Goal: Task Accomplishment & Management: Manage account settings

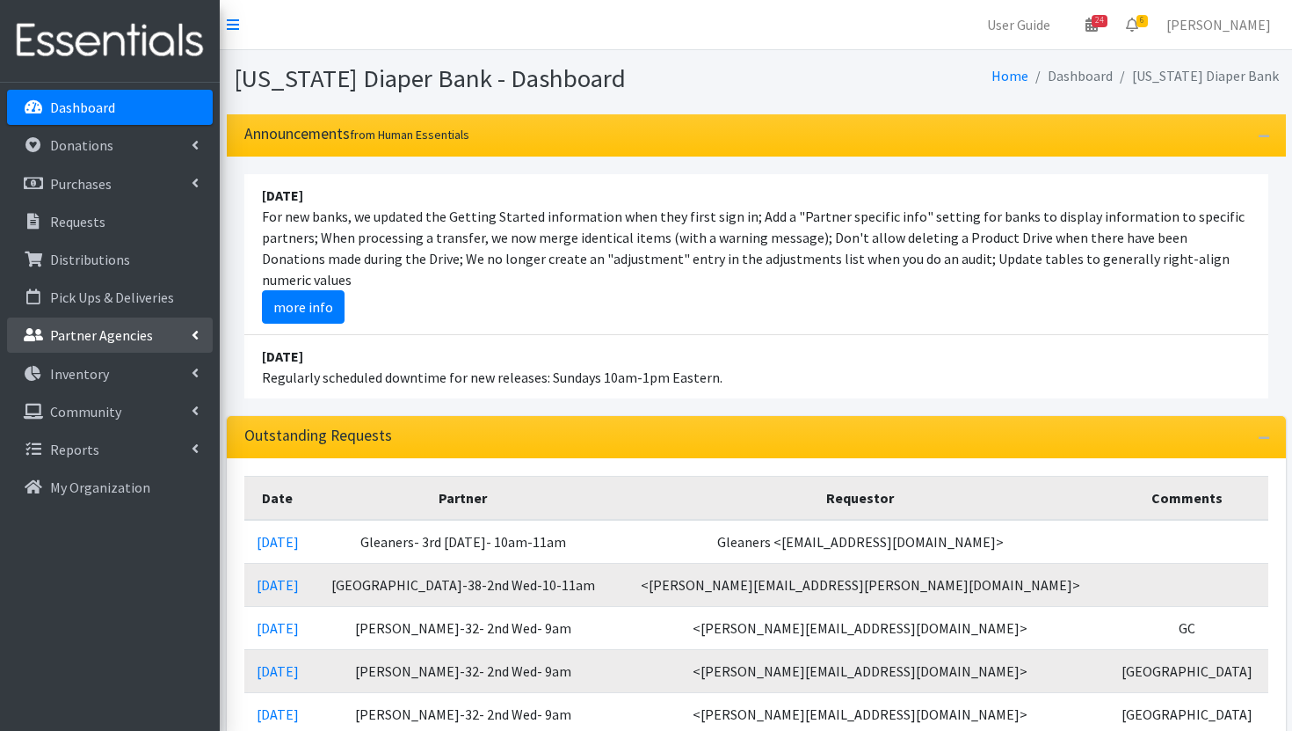
click at [120, 344] on link "Partner Agencies" at bounding box center [110, 334] width 206 height 35
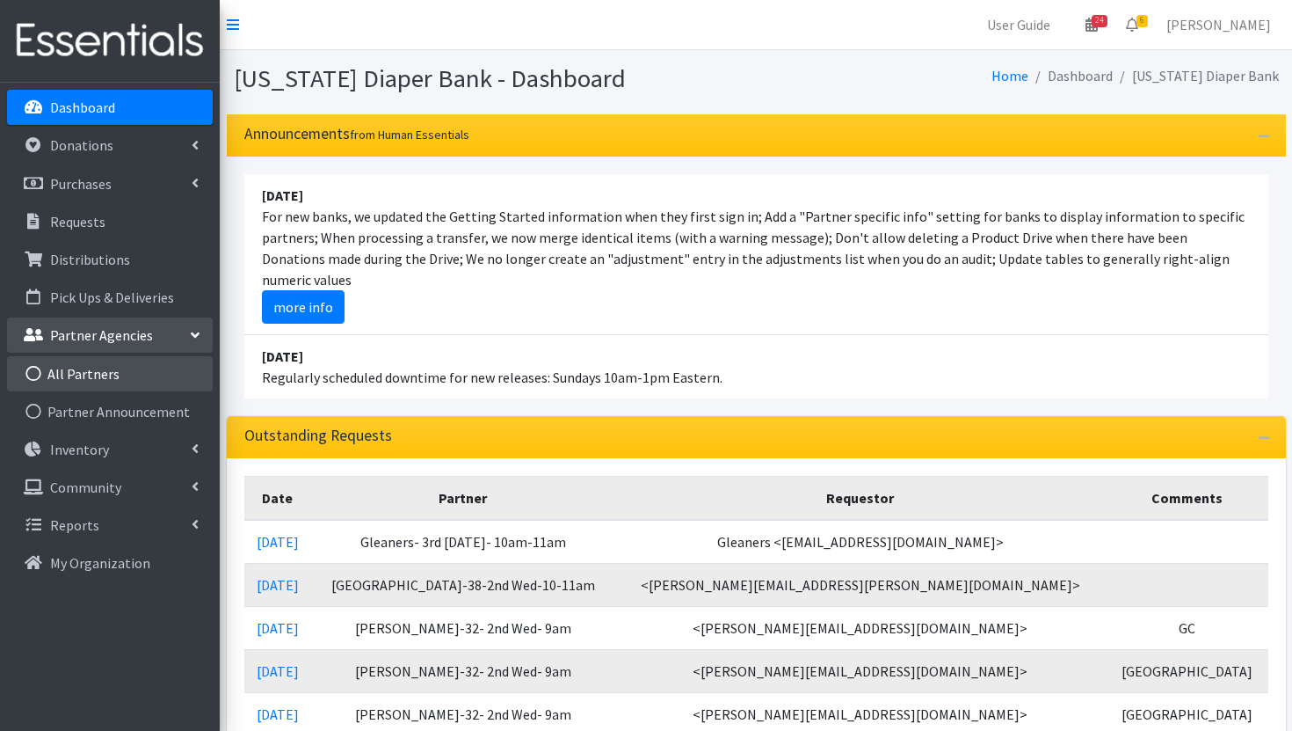
click at [130, 373] on link "All Partners" at bounding box center [110, 373] width 206 height 35
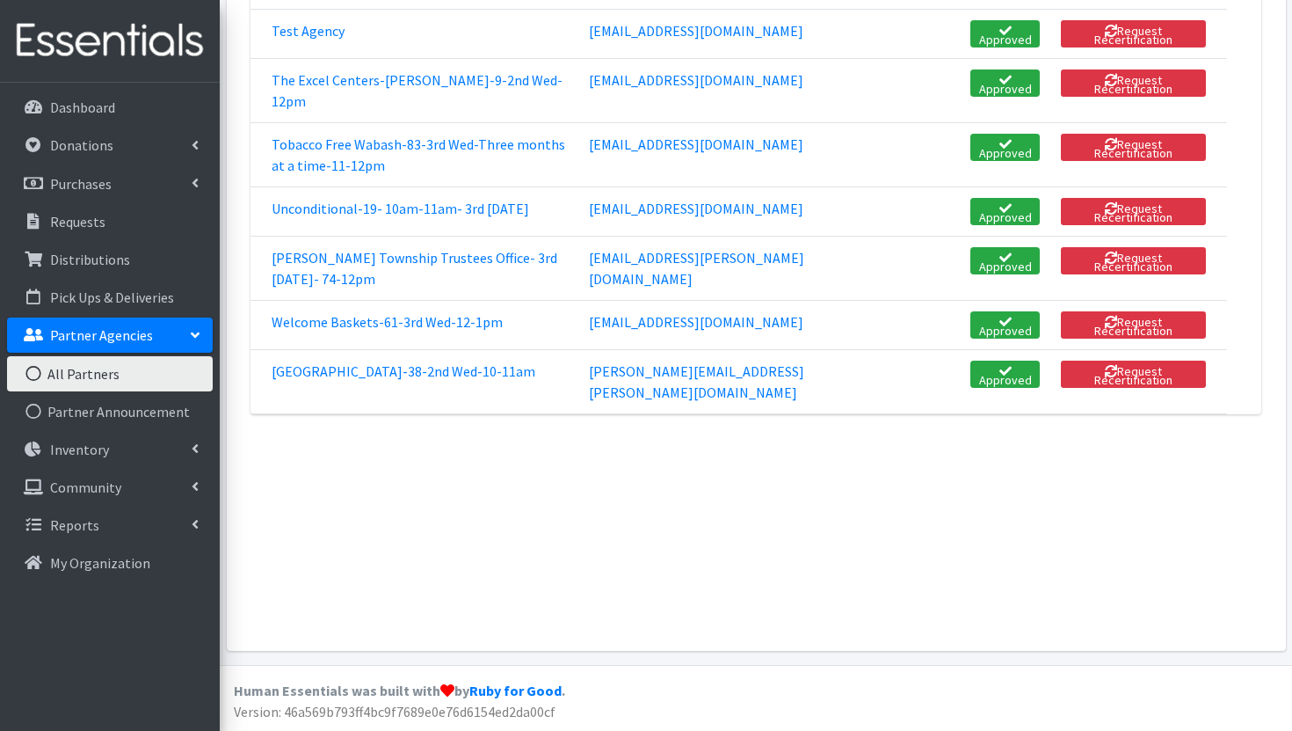
scroll to position [4505, 0]
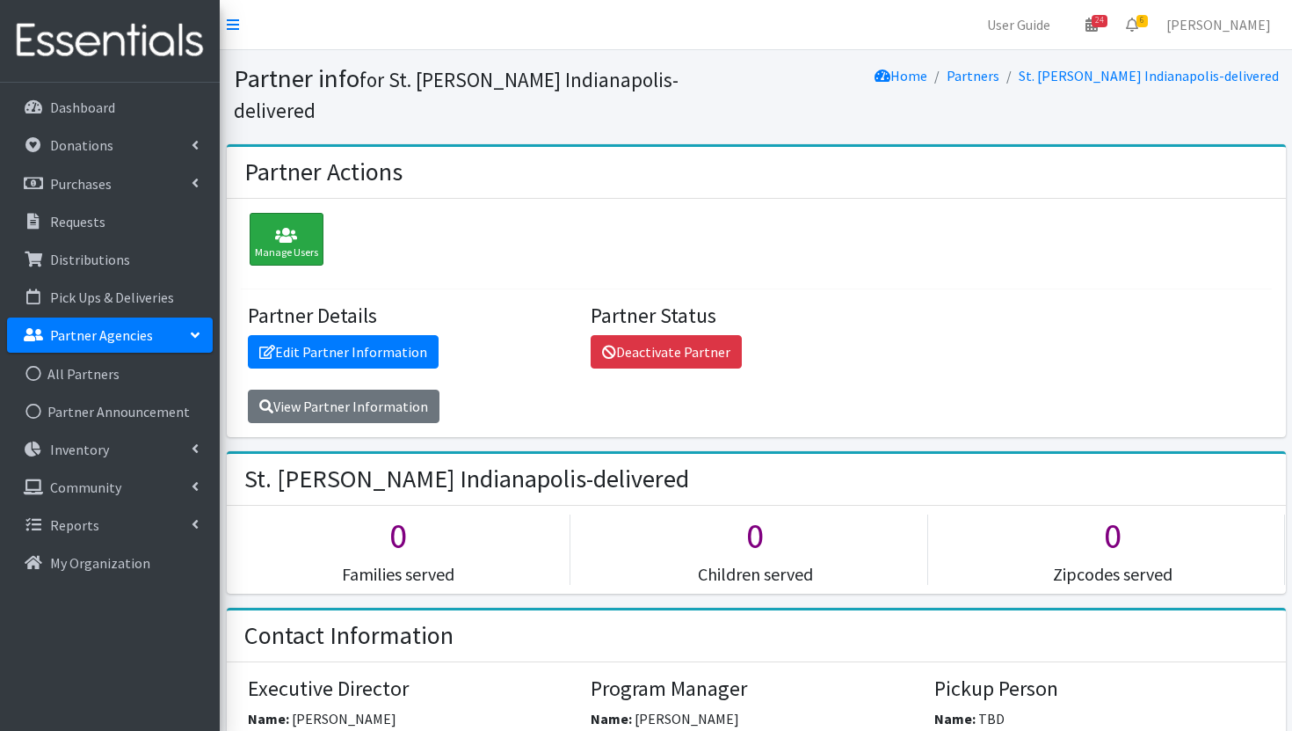
click at [294, 227] on icon at bounding box center [286, 236] width 63 height 18
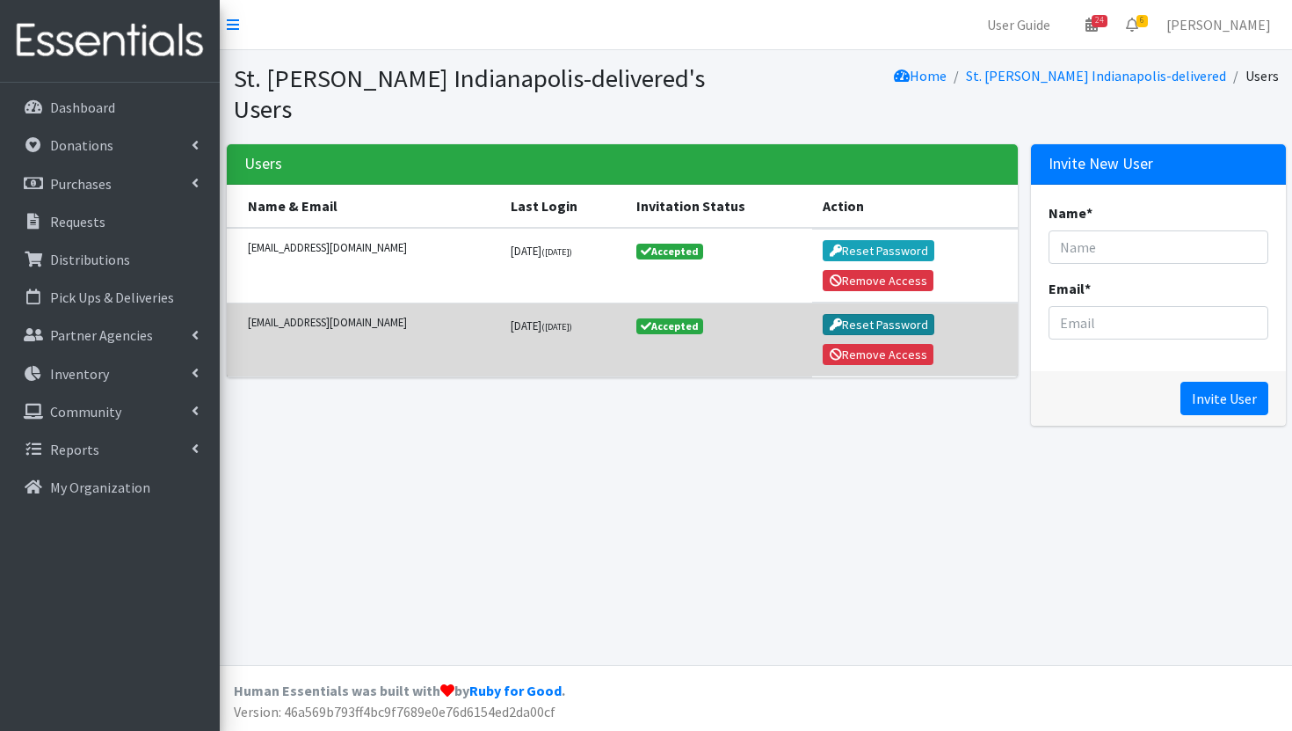
click at [886, 324] on button "Reset Password" at bounding box center [879, 324] width 112 height 21
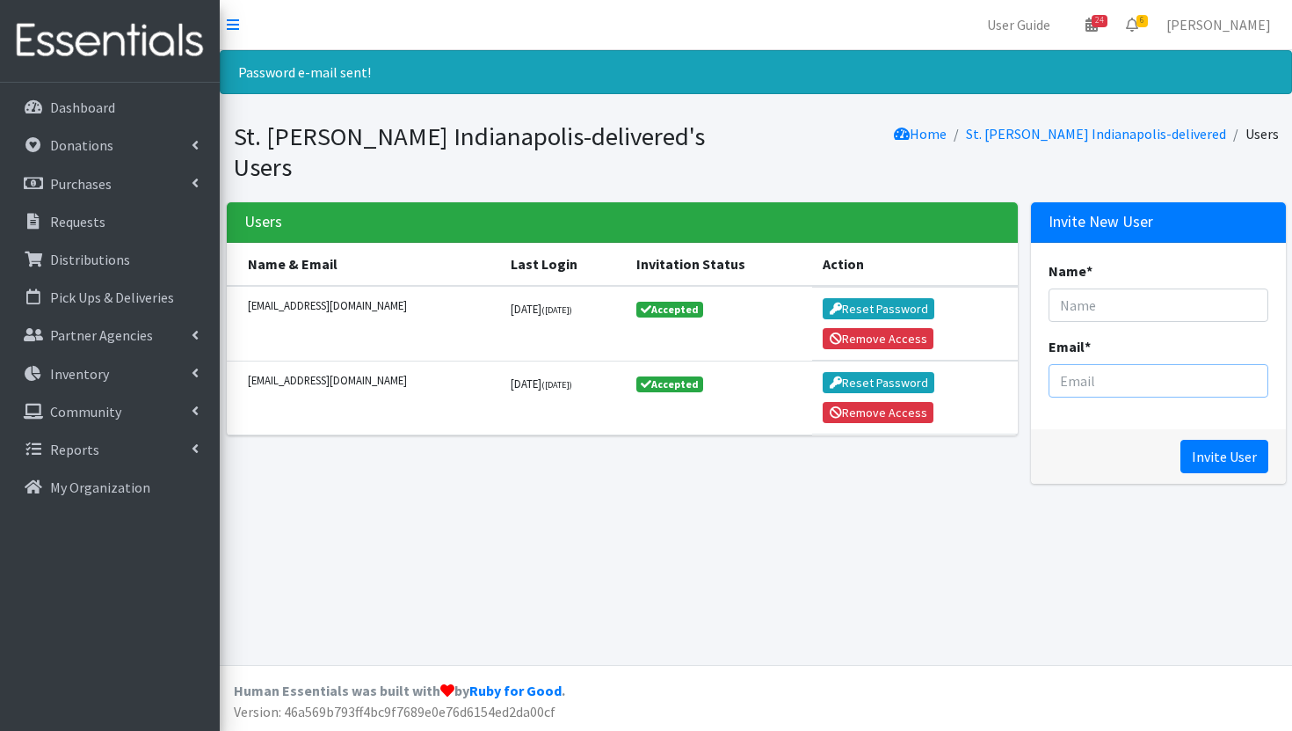
click at [1115, 388] on input "Email *" at bounding box center [1159, 380] width 220 height 33
paste input "[EMAIL_ADDRESS][DOMAIN_NAME]"
type input "csutton@svdpindy.org"
click at [1102, 302] on input "Name *" at bounding box center [1159, 304] width 220 height 33
type input "Chris Sutton"
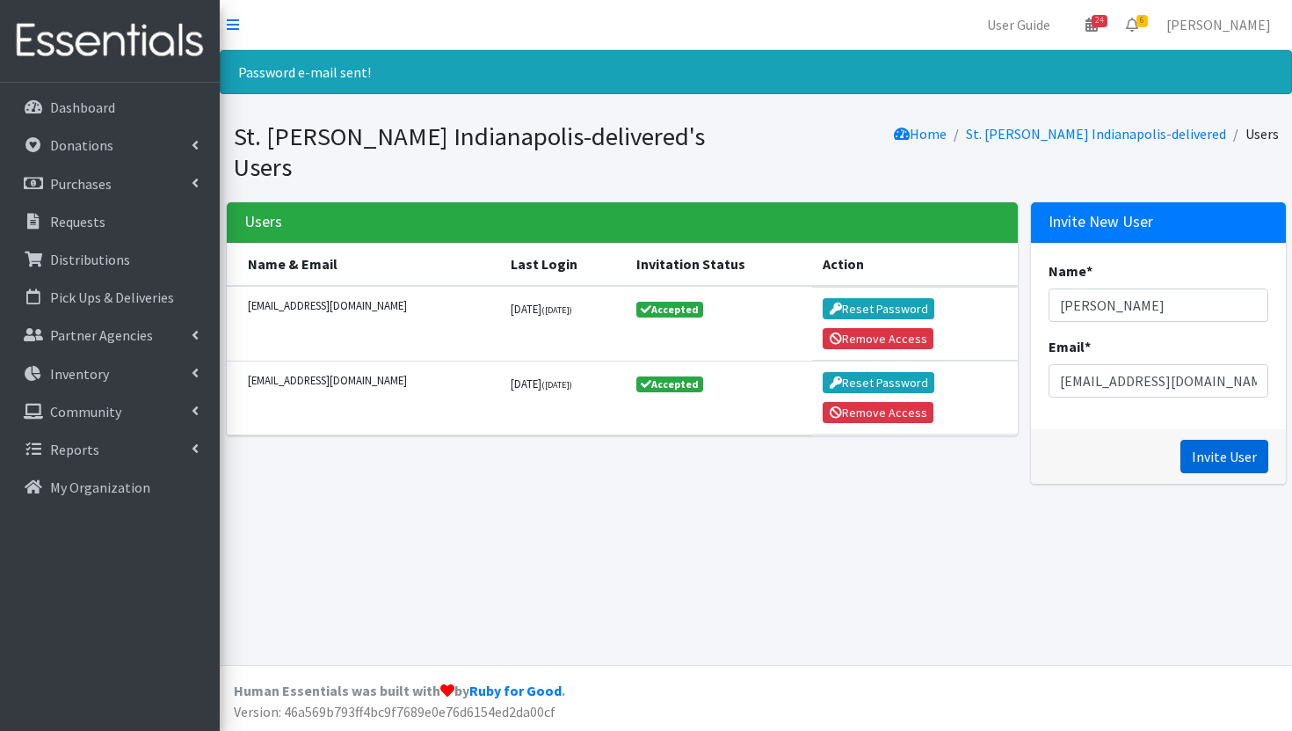
click at [1238, 468] on input "Invite User" at bounding box center [1225, 456] width 88 height 33
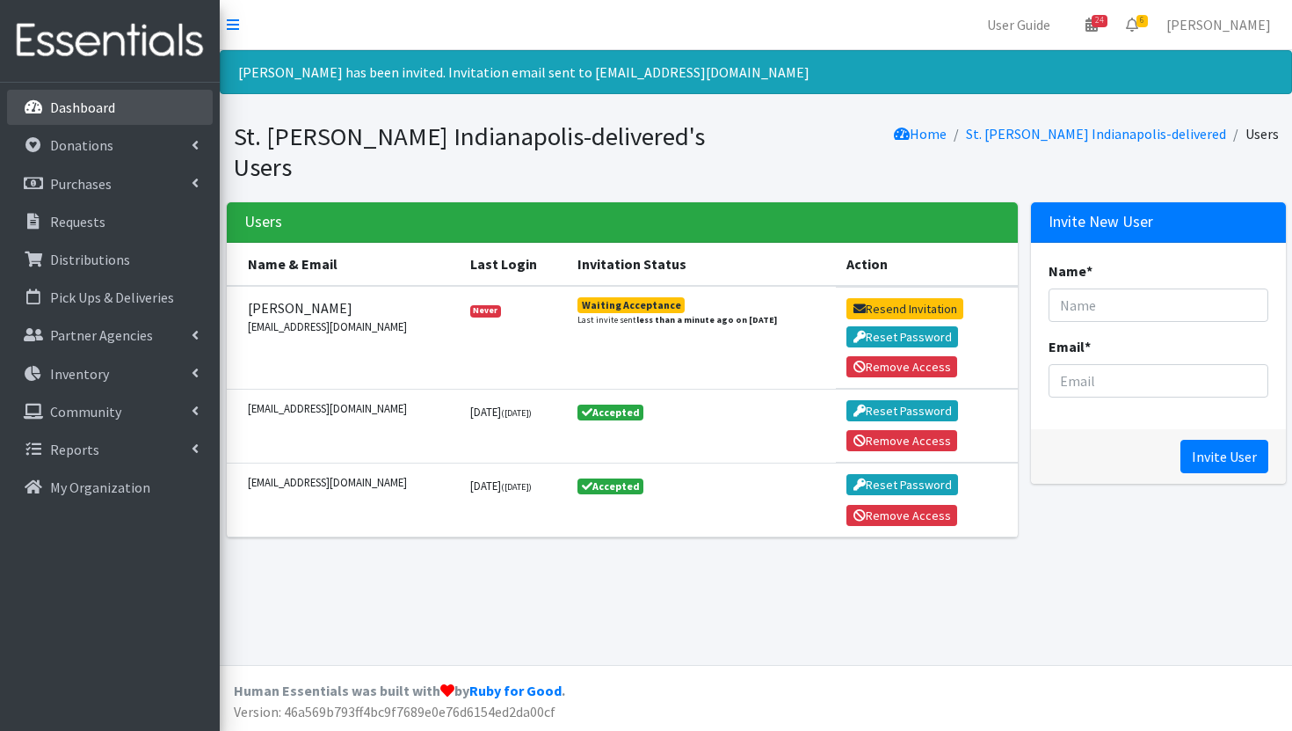
click at [127, 108] on link "Dashboard" at bounding box center [110, 107] width 206 height 35
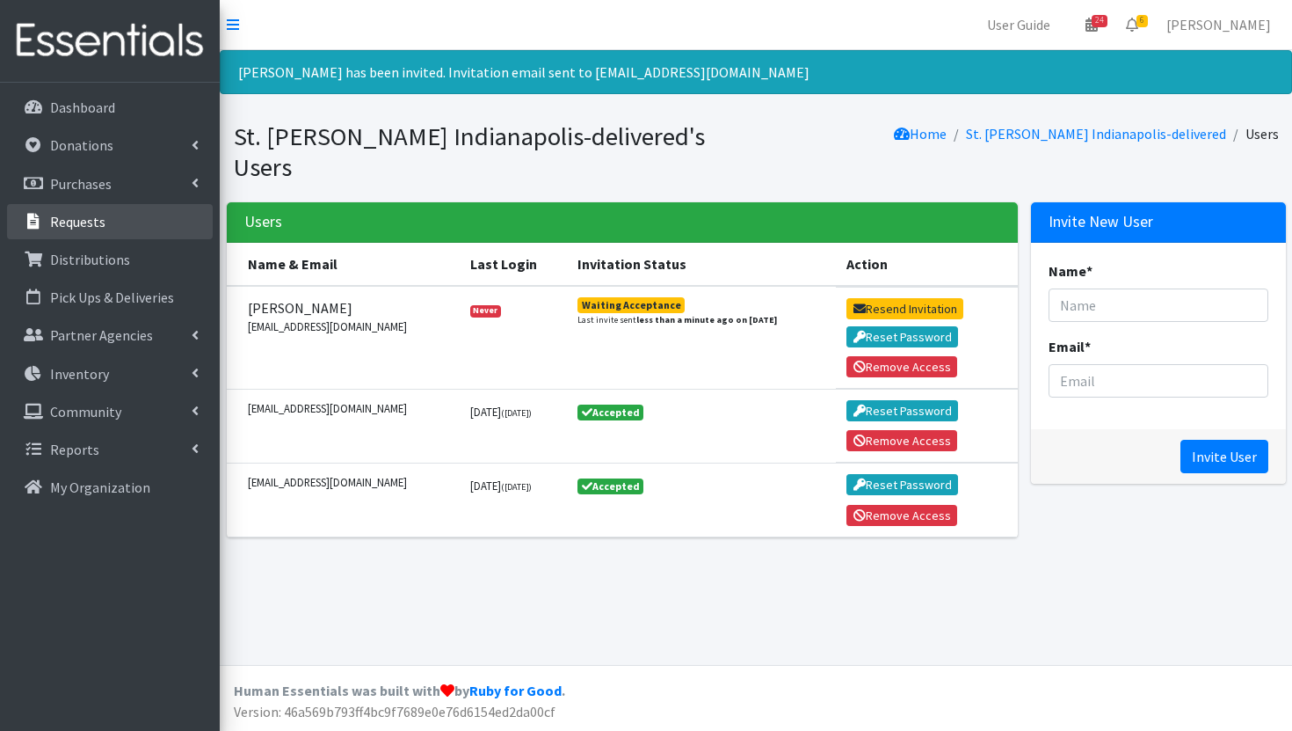
click at [121, 234] on link "Requests" at bounding box center [110, 221] width 206 height 35
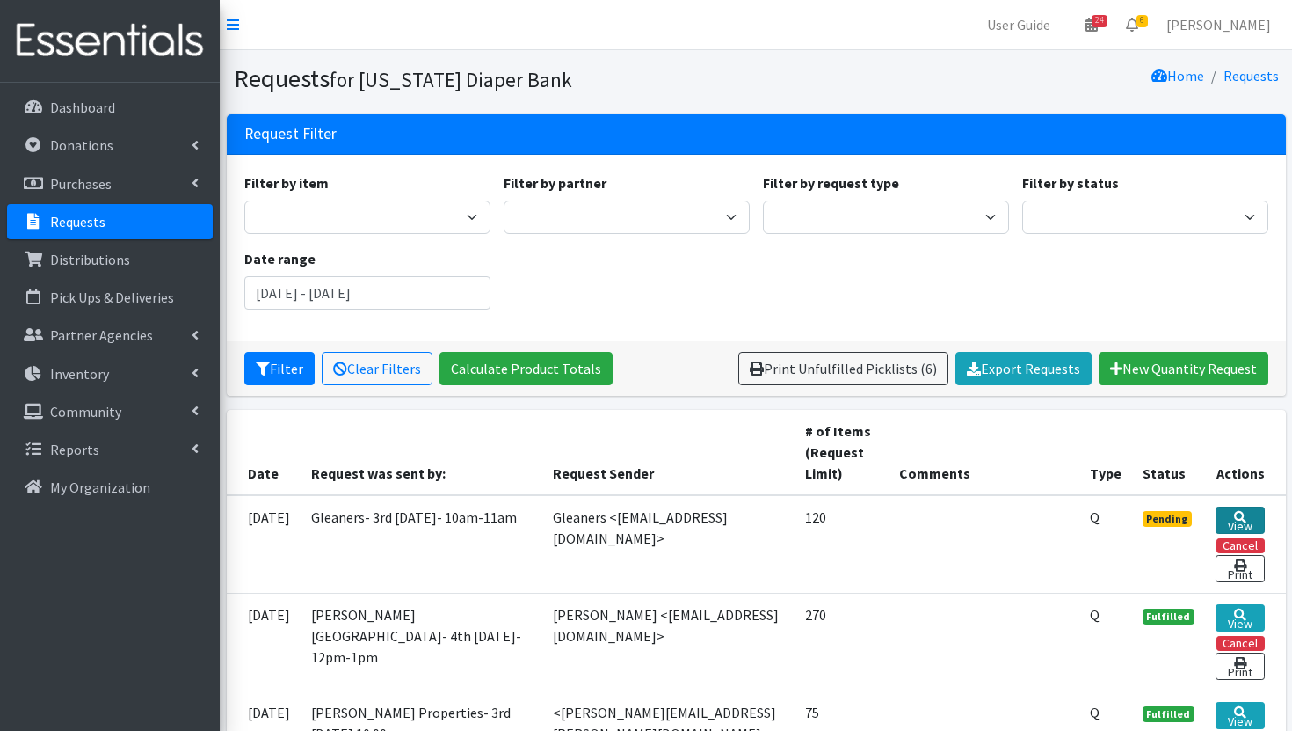
click at [1248, 511] on link "View" at bounding box center [1240, 519] width 48 height 27
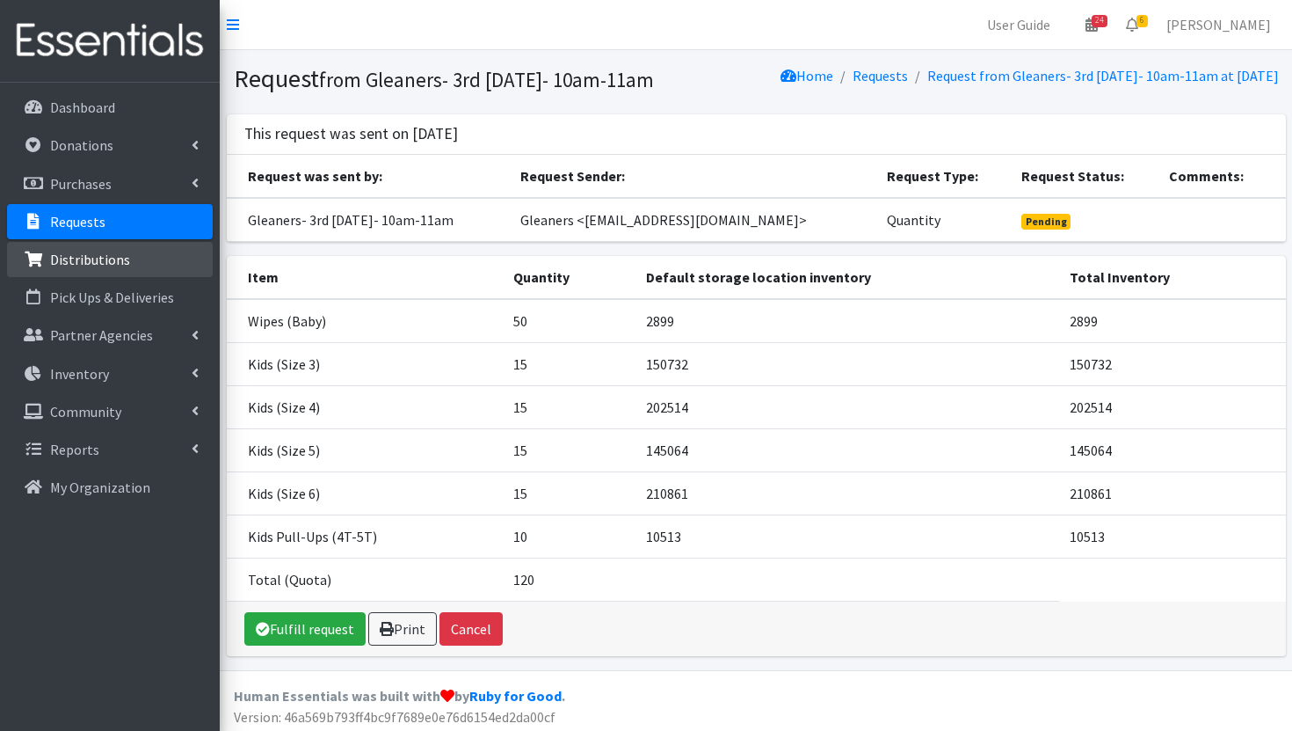
click at [121, 255] on p "Distributions" at bounding box center [90, 260] width 80 height 18
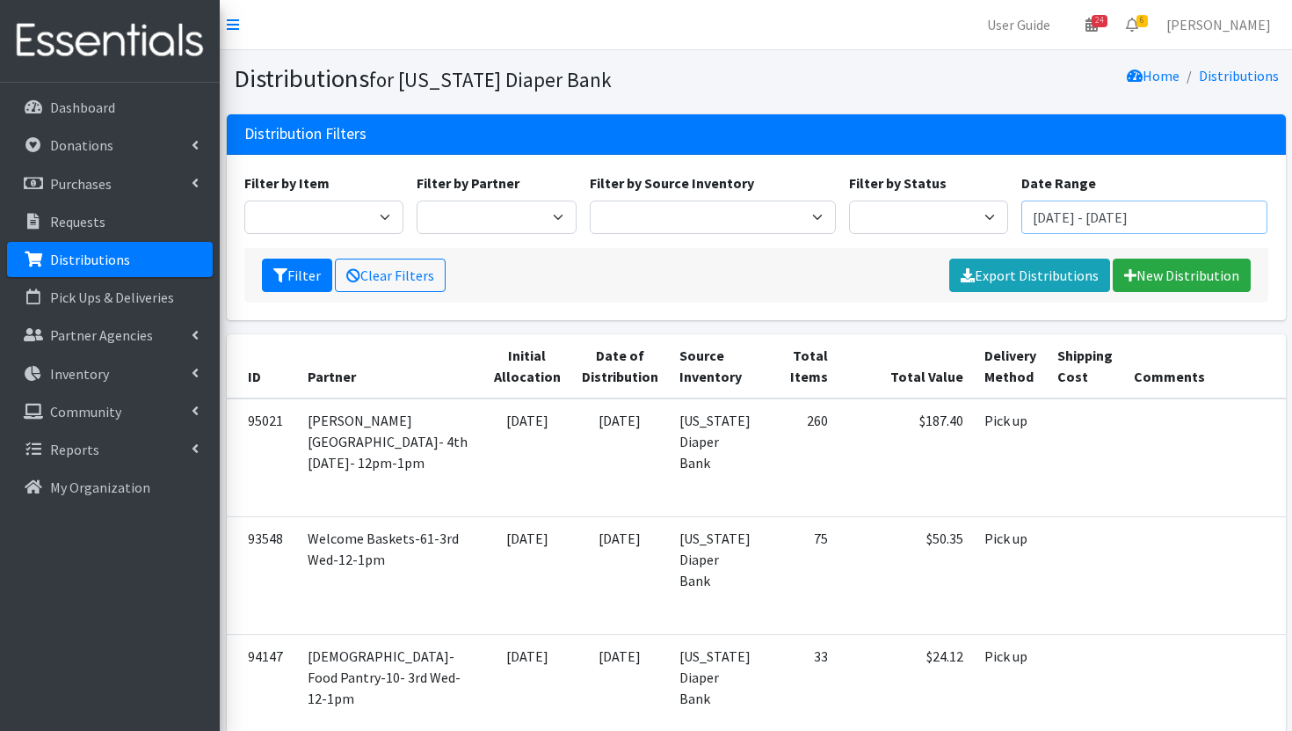
click at [1202, 203] on input "June 18, 2025 - September 18, 2025" at bounding box center [1144, 216] width 246 height 33
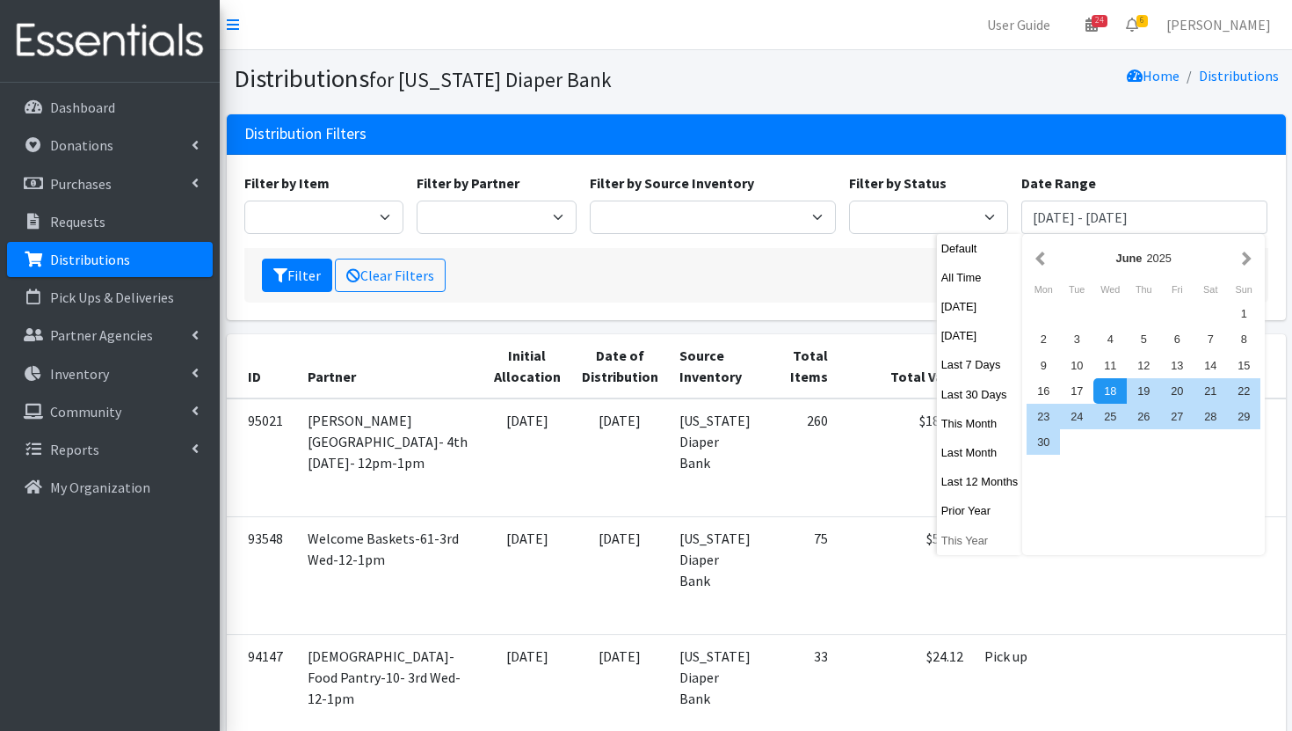
click at [978, 538] on button "This Year" at bounding box center [980, 539] width 86 height 25
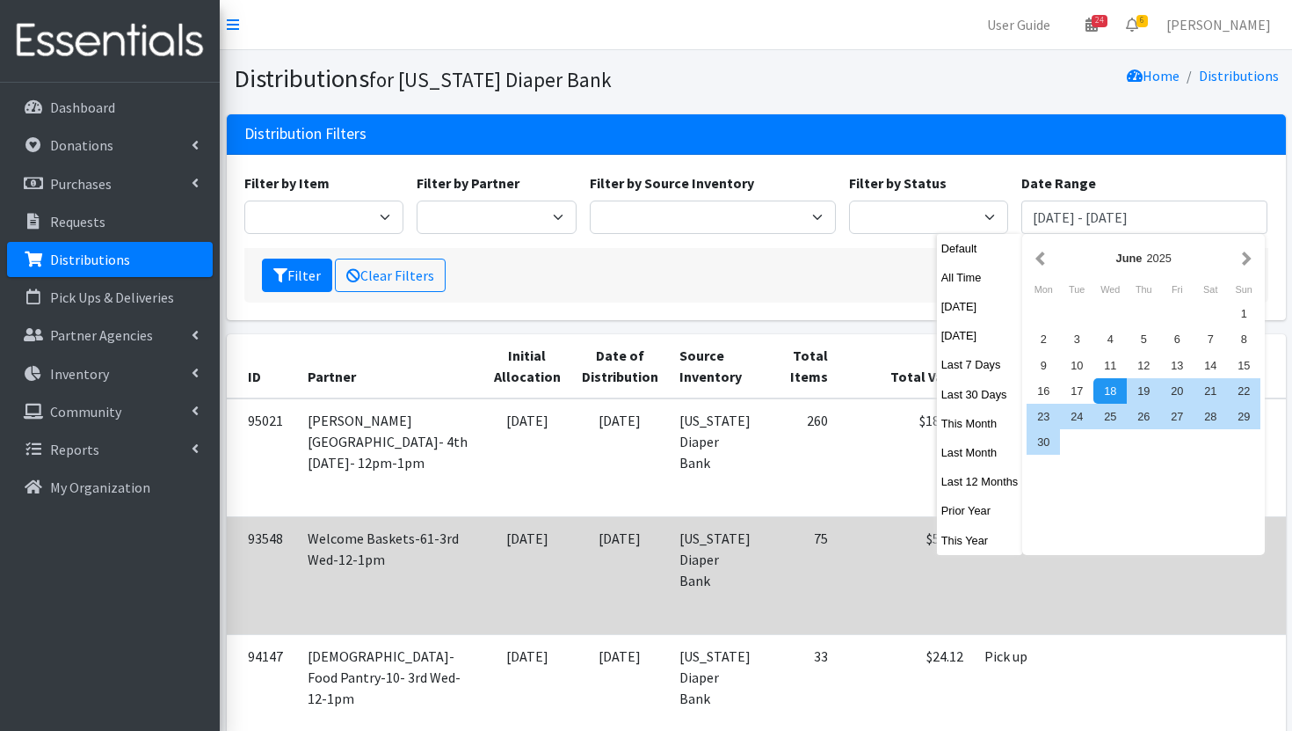
type input "[DATE] - [DATE]"
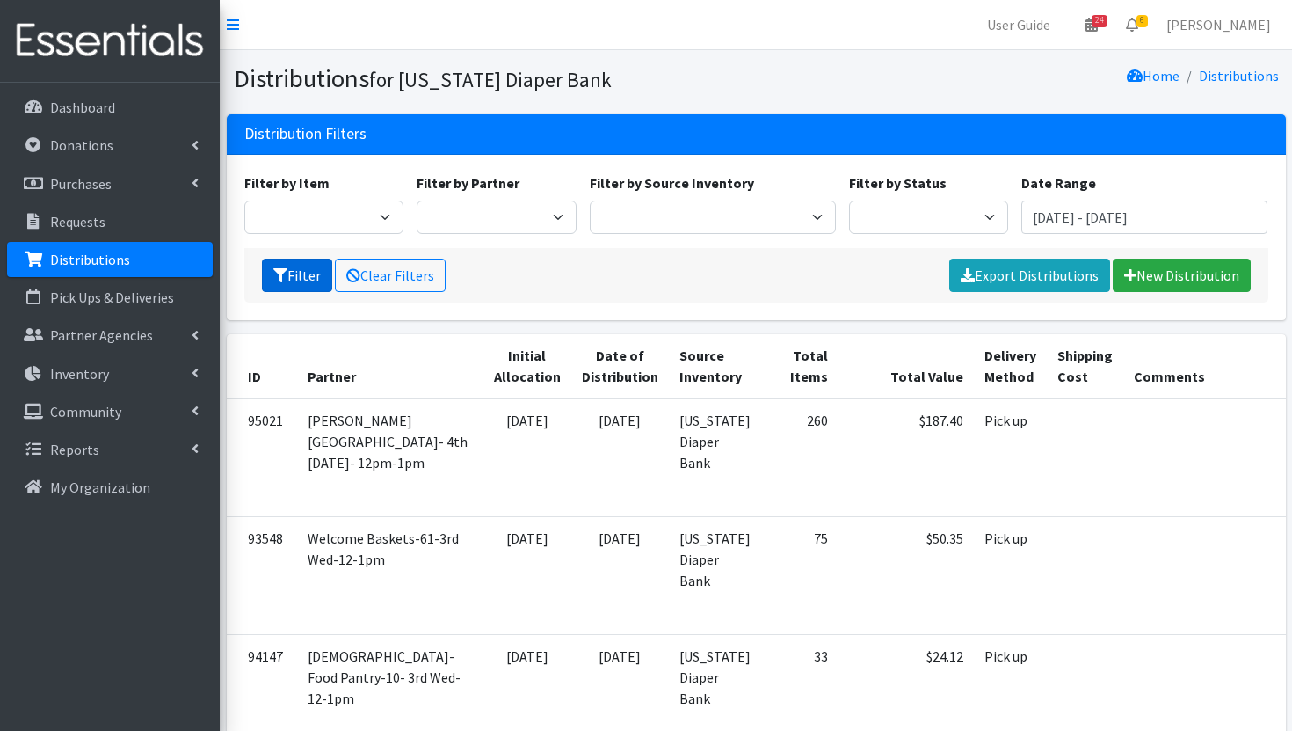
click at [316, 272] on button "Filter" at bounding box center [297, 274] width 70 height 33
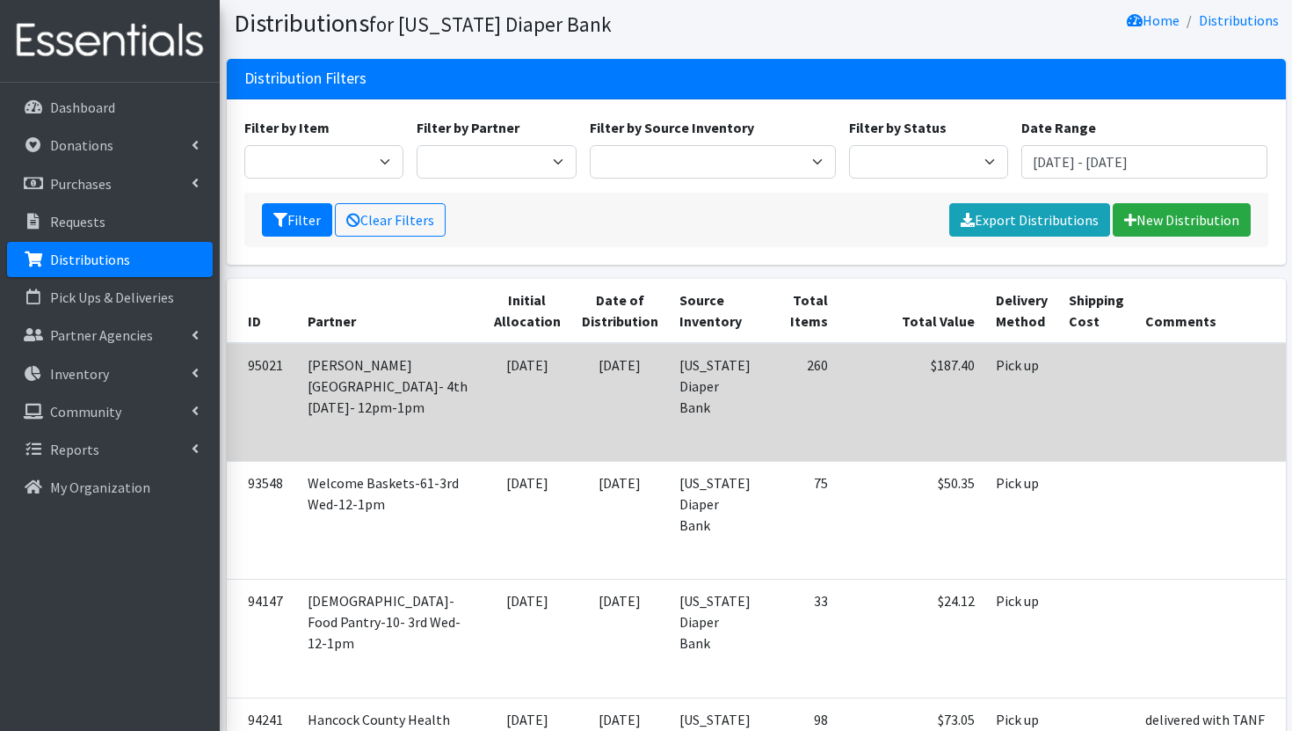
scroll to position [36, 0]
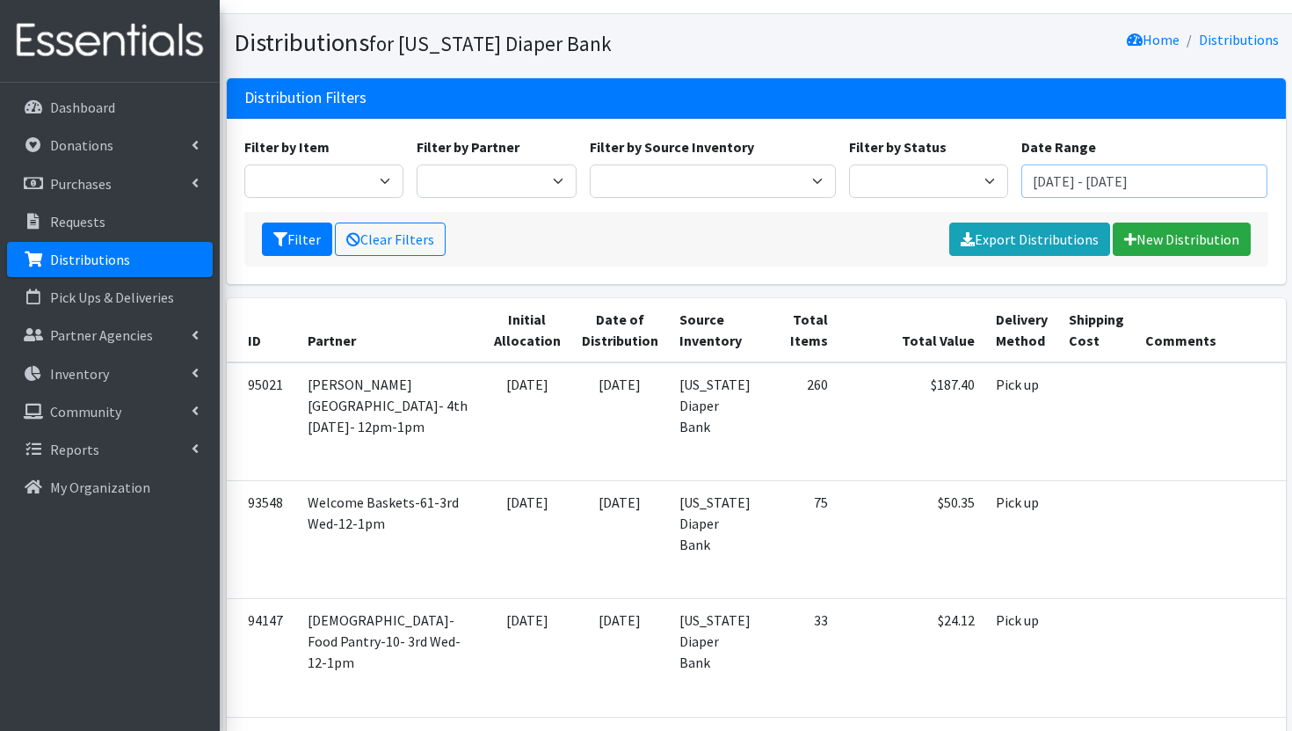
click at [1120, 175] on input "[DATE] - [DATE]" at bounding box center [1144, 180] width 246 height 33
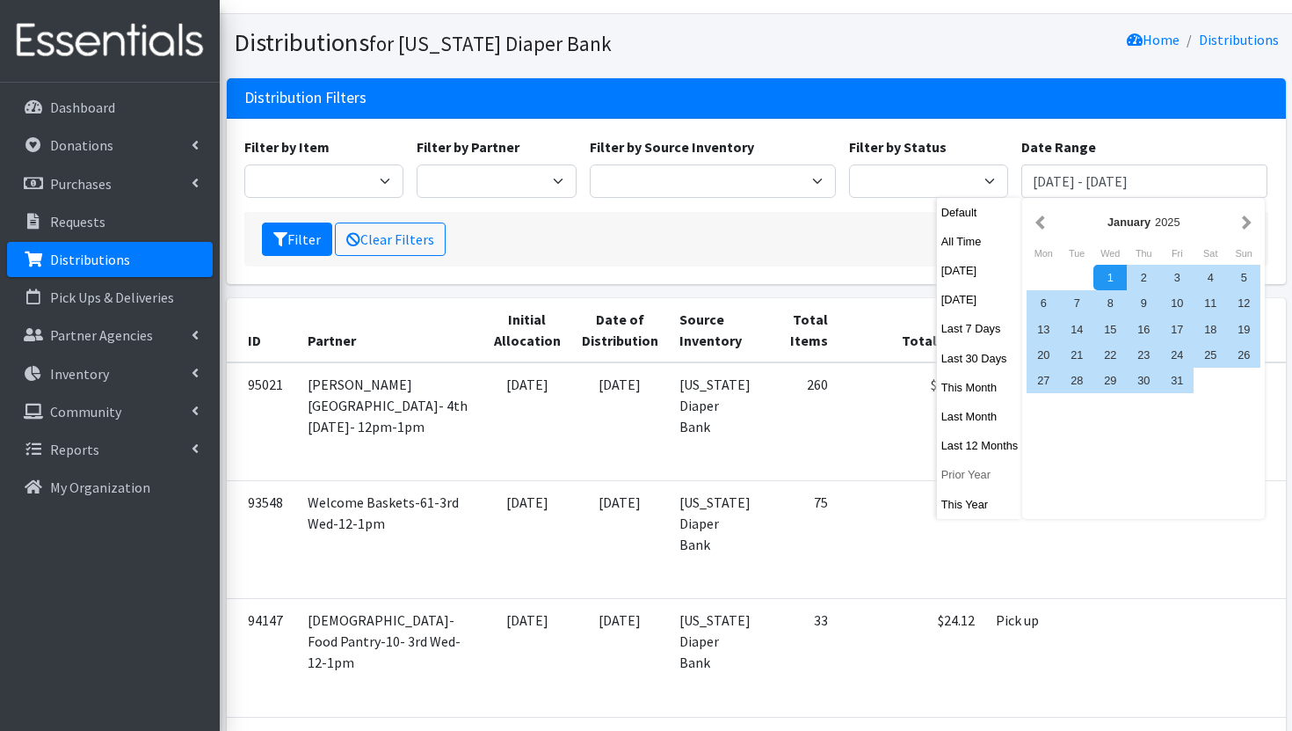
click at [970, 483] on button "Prior Year" at bounding box center [980, 474] width 86 height 25
type input "[DATE] - [DATE]"
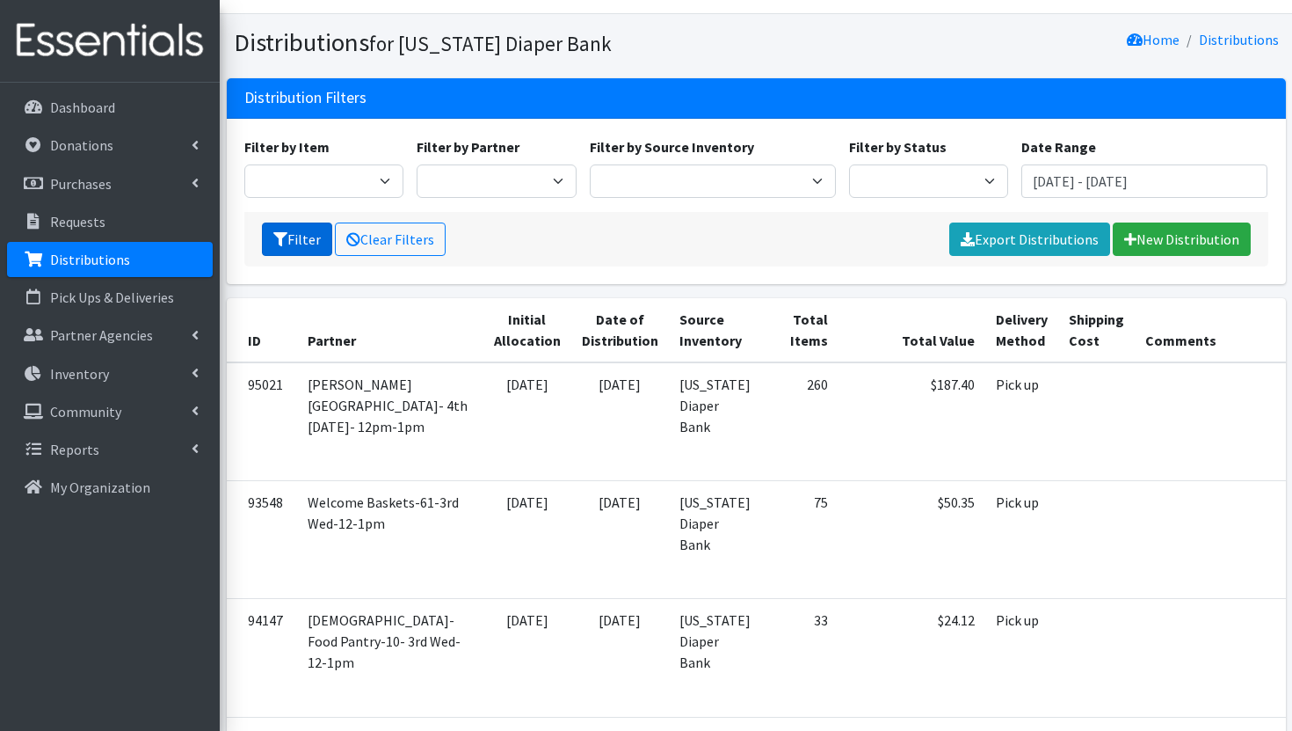
click at [283, 234] on icon "submit" at bounding box center [280, 239] width 14 height 14
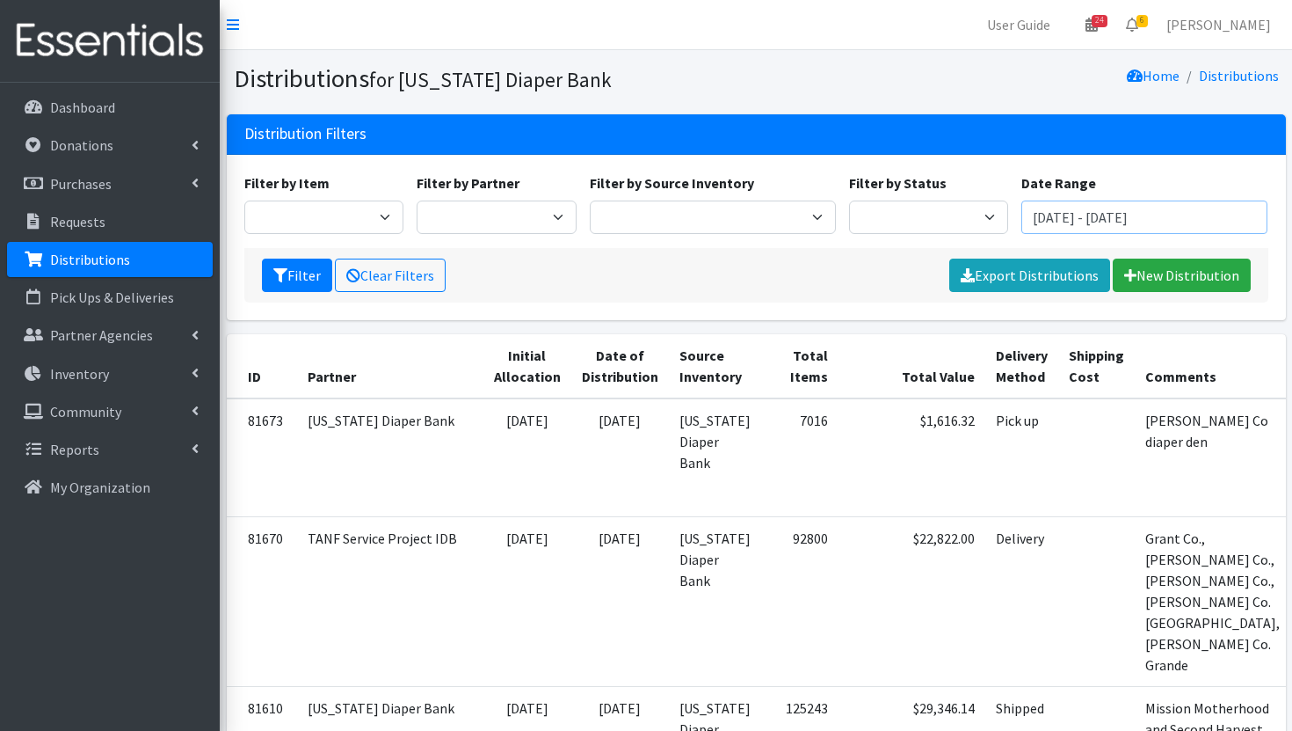
click at [1115, 214] on input "[DATE] - [DATE]" at bounding box center [1144, 216] width 246 height 33
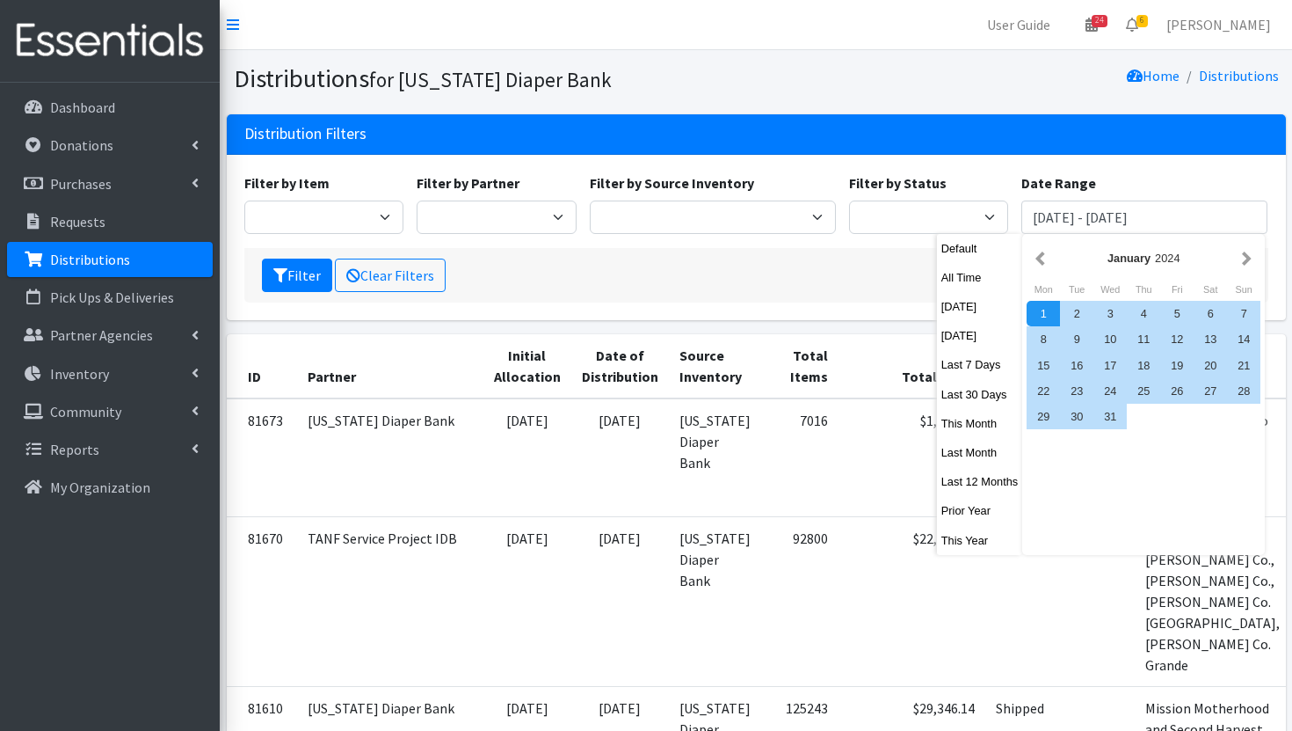
click at [1058, 118] on div "Distribution Filters" at bounding box center [756, 134] width 1059 height 40
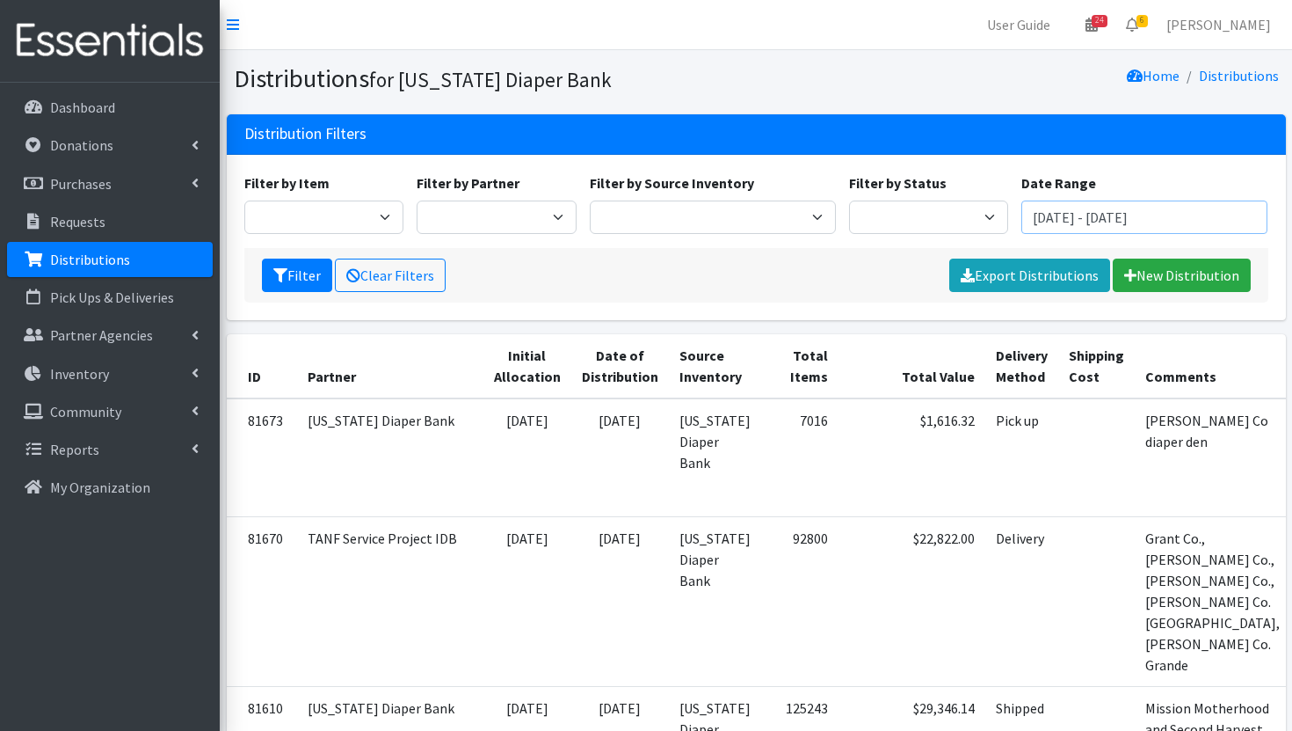
click at [1117, 207] on input "[DATE] - [DATE]" at bounding box center [1144, 216] width 246 height 33
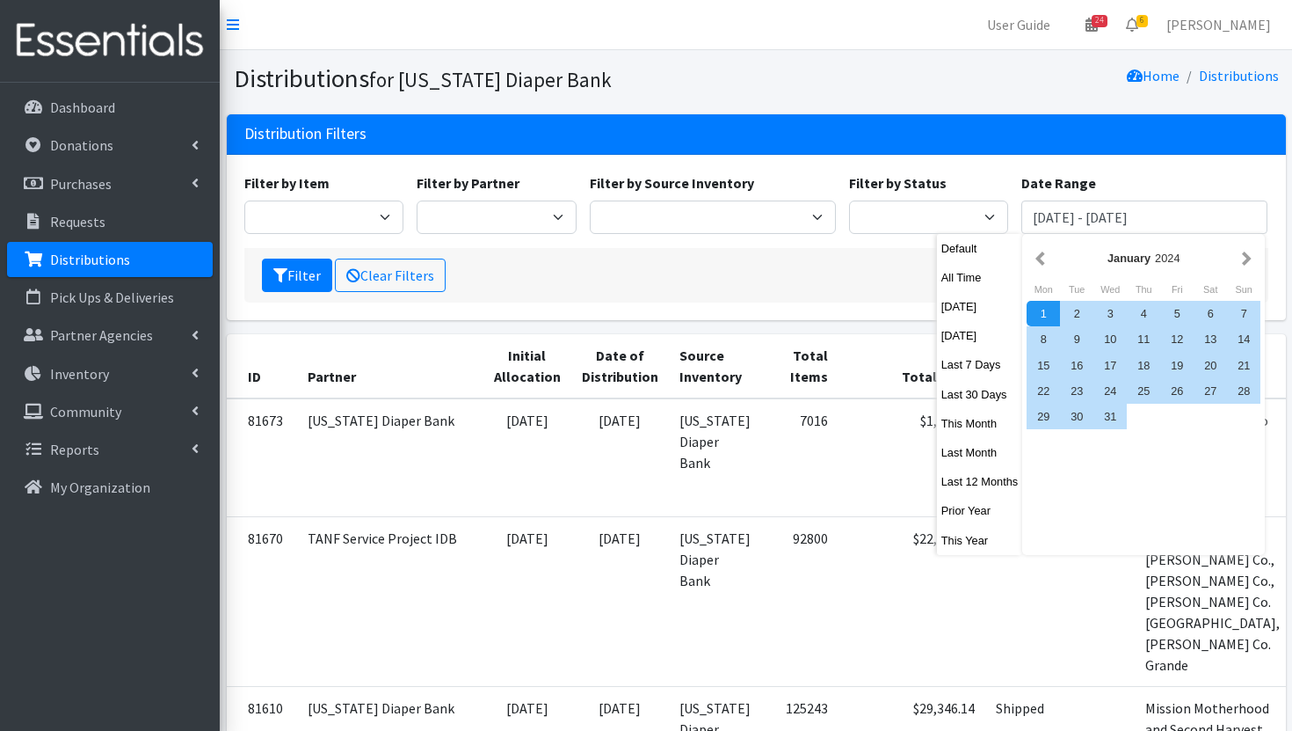
click at [971, 68] on div "Home Distributions" at bounding box center [1020, 78] width 529 height 31
